Goal: Check status

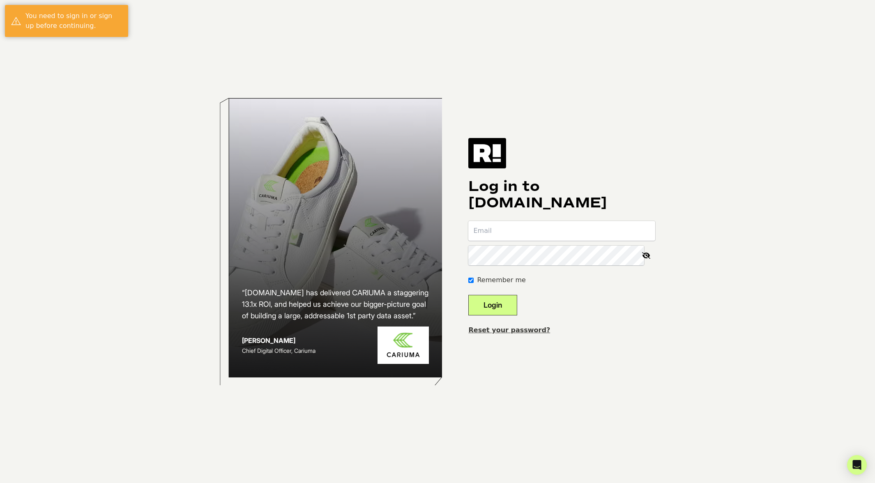
type input "[EMAIL_ADDRESS][DOMAIN_NAME]"
click at [517, 306] on button "Login" at bounding box center [492, 305] width 49 height 21
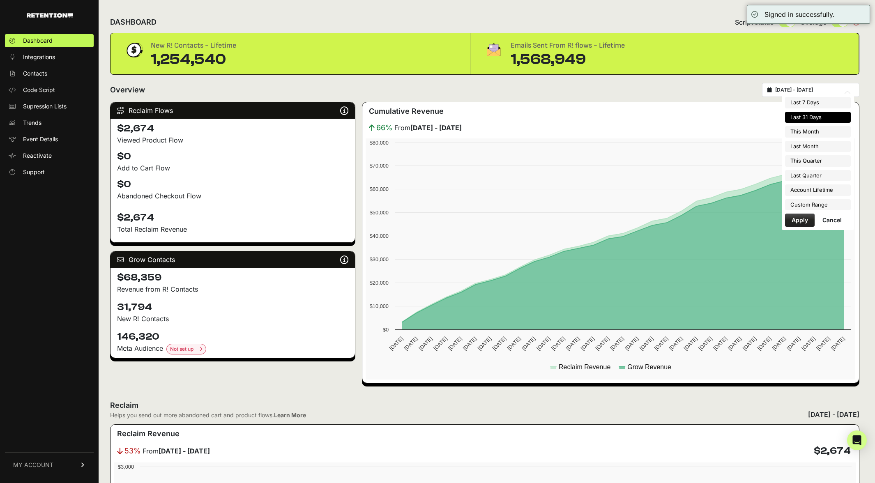
click at [807, 90] on input "[DATE] - [DATE]" at bounding box center [814, 90] width 79 height 7
click at [724, 94] on div "Overview [DATE] - [DATE]" at bounding box center [484, 90] width 749 height 14
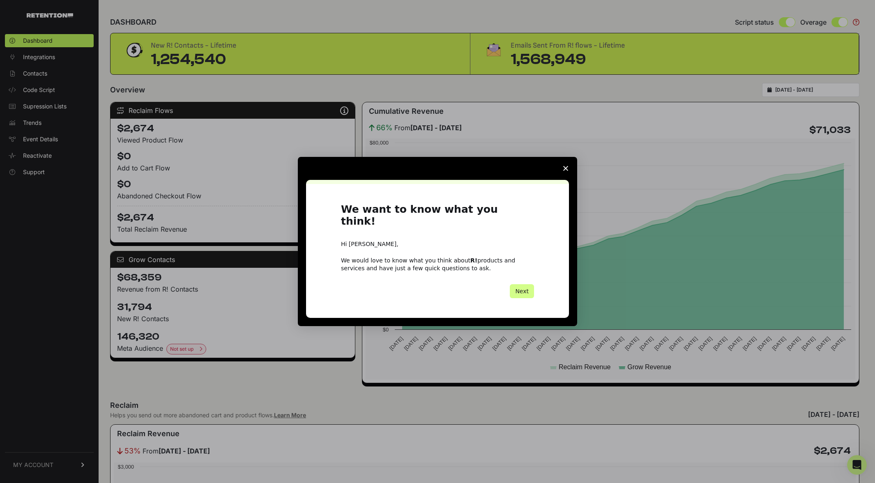
click at [563, 171] on icon "Close survey" at bounding box center [565, 168] width 5 height 5
